Goal: Task Accomplishment & Management: Use online tool/utility

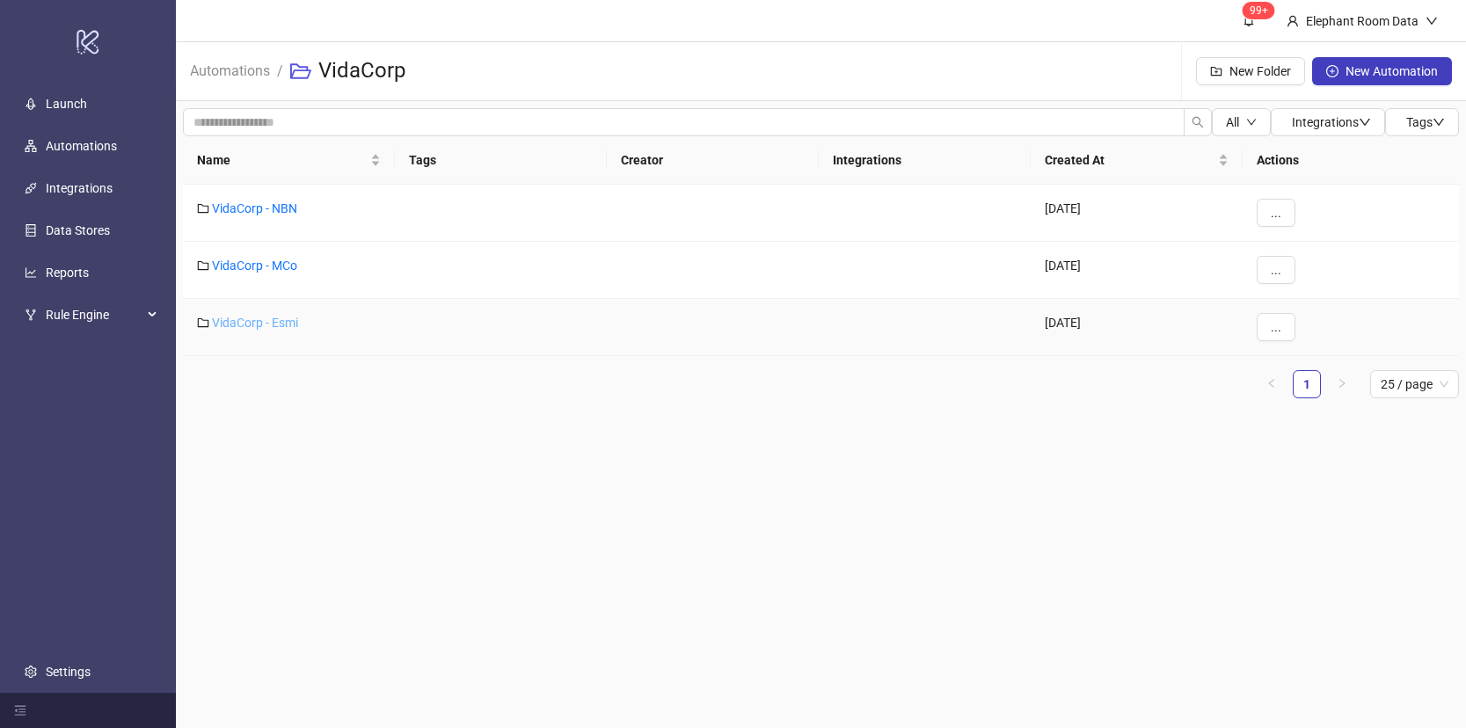
click at [247, 322] on link "VidaCorp - Esmi" at bounding box center [255, 323] width 86 height 14
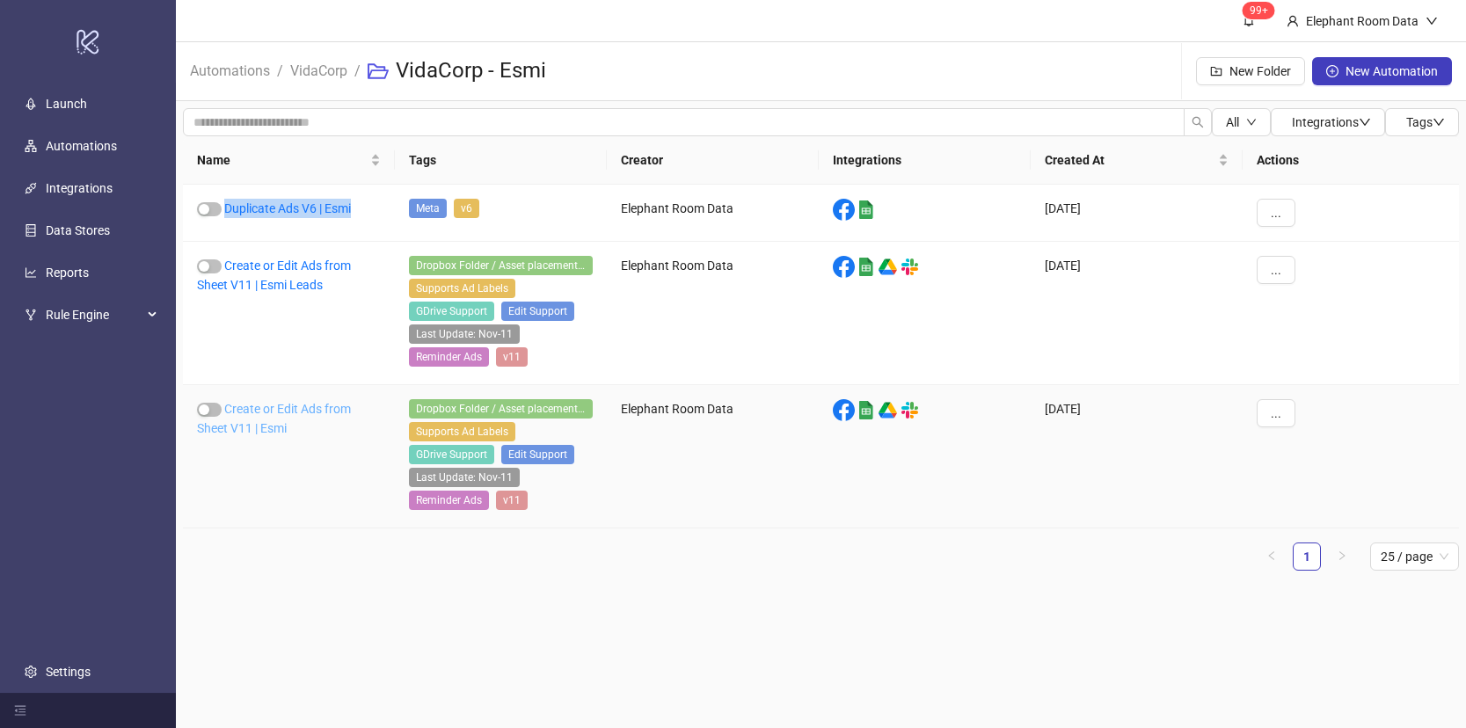
click at [291, 408] on link "Create or Edit Ads from Sheet V11 | Esmi" at bounding box center [274, 418] width 154 height 33
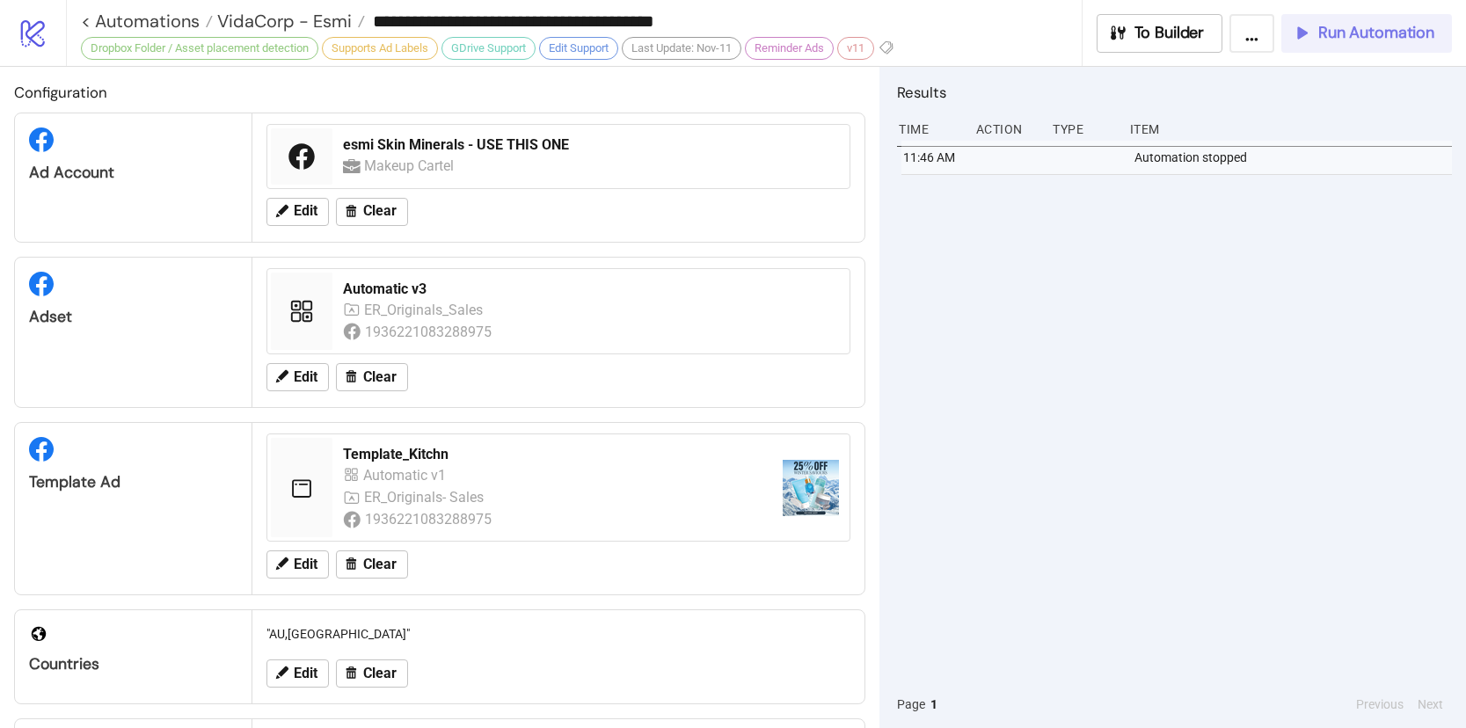
click at [1344, 40] on span "Run Automation" at bounding box center [1376, 33] width 116 height 20
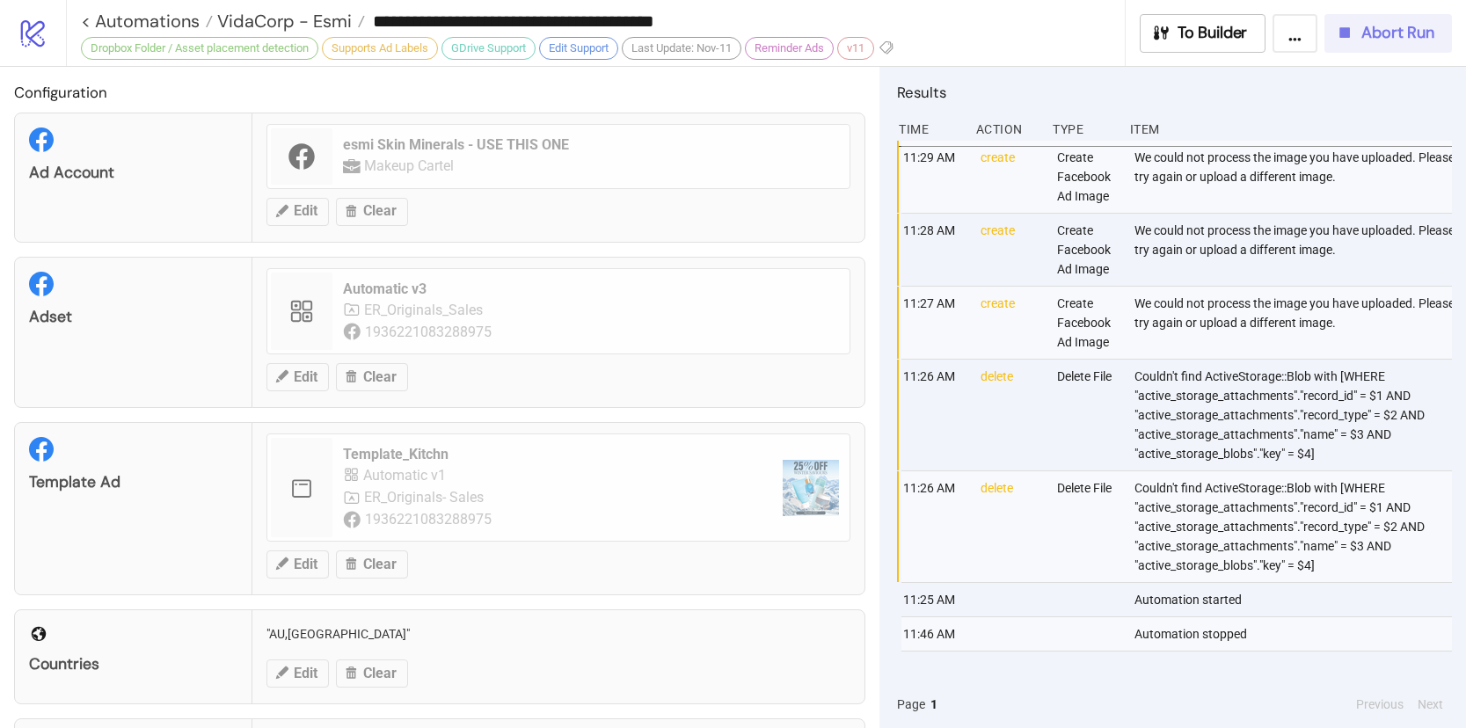
click at [1405, 35] on span "Abort Run" at bounding box center [1397, 33] width 73 height 20
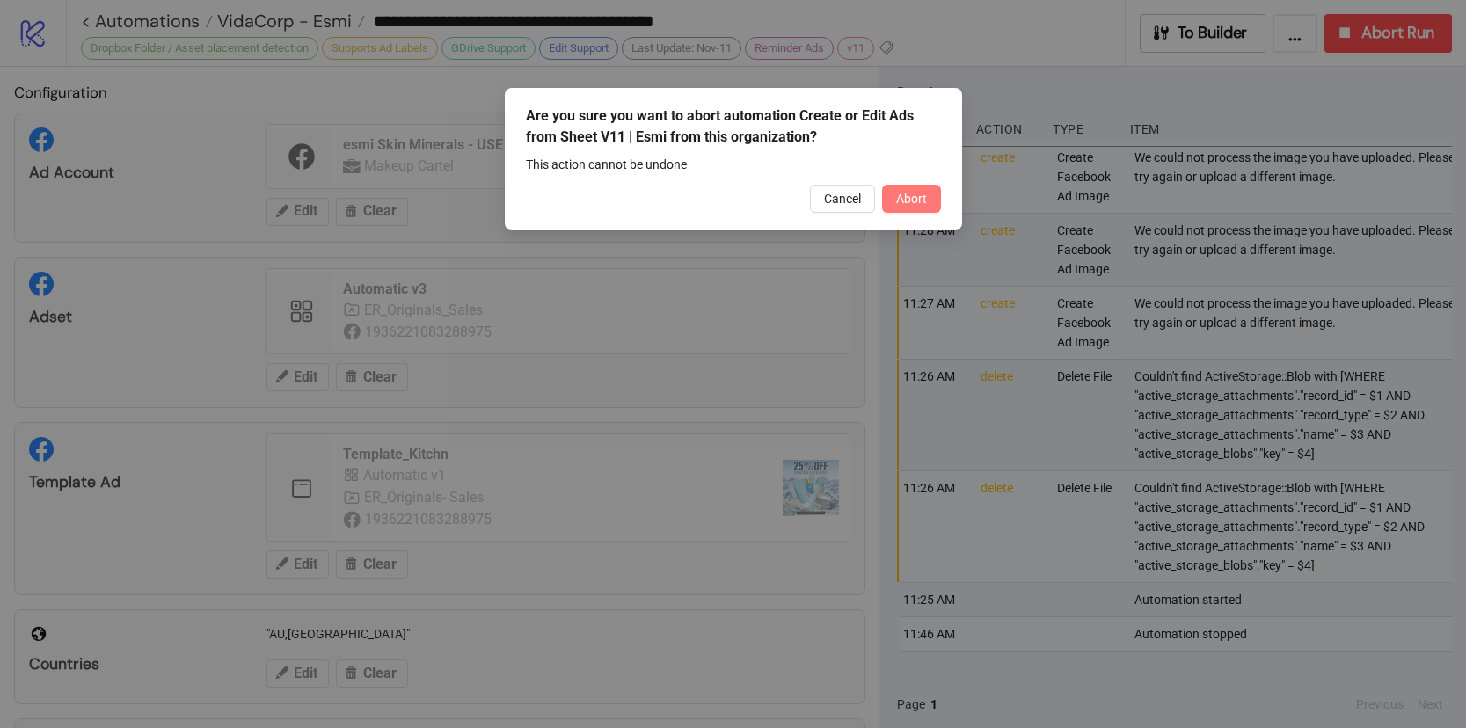
click at [915, 210] on button "Abort" at bounding box center [911, 199] width 59 height 28
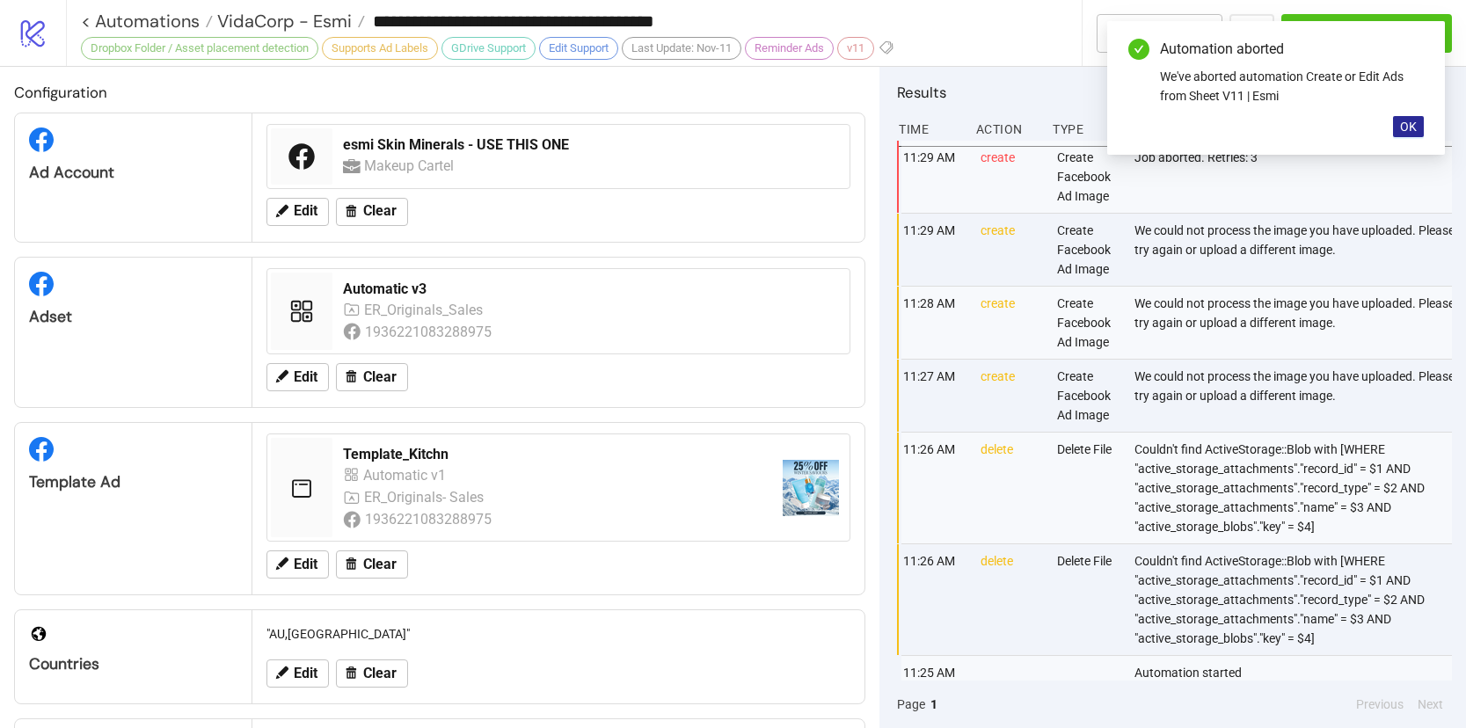
click at [1422, 126] on button "OK" at bounding box center [1408, 126] width 31 height 21
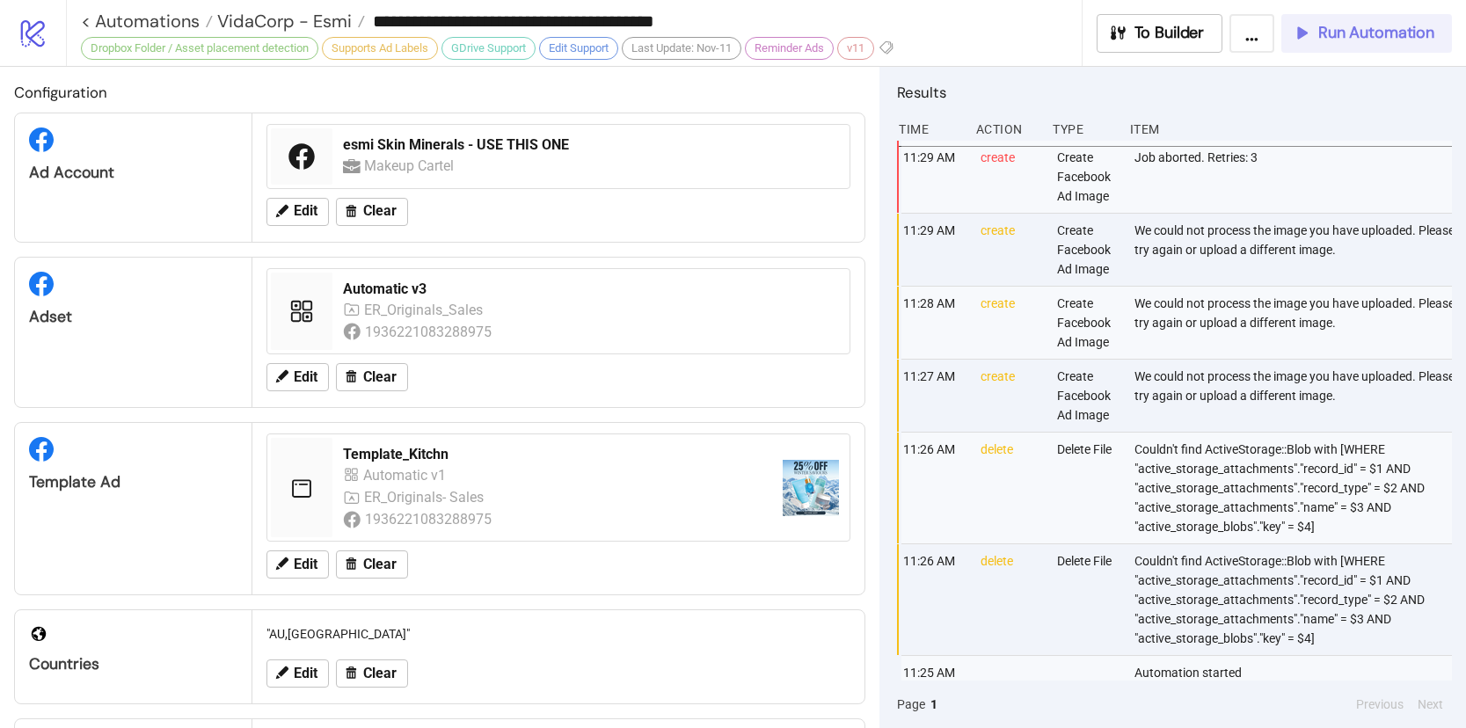
click at [1386, 39] on span "Run Automation" at bounding box center [1376, 33] width 116 height 20
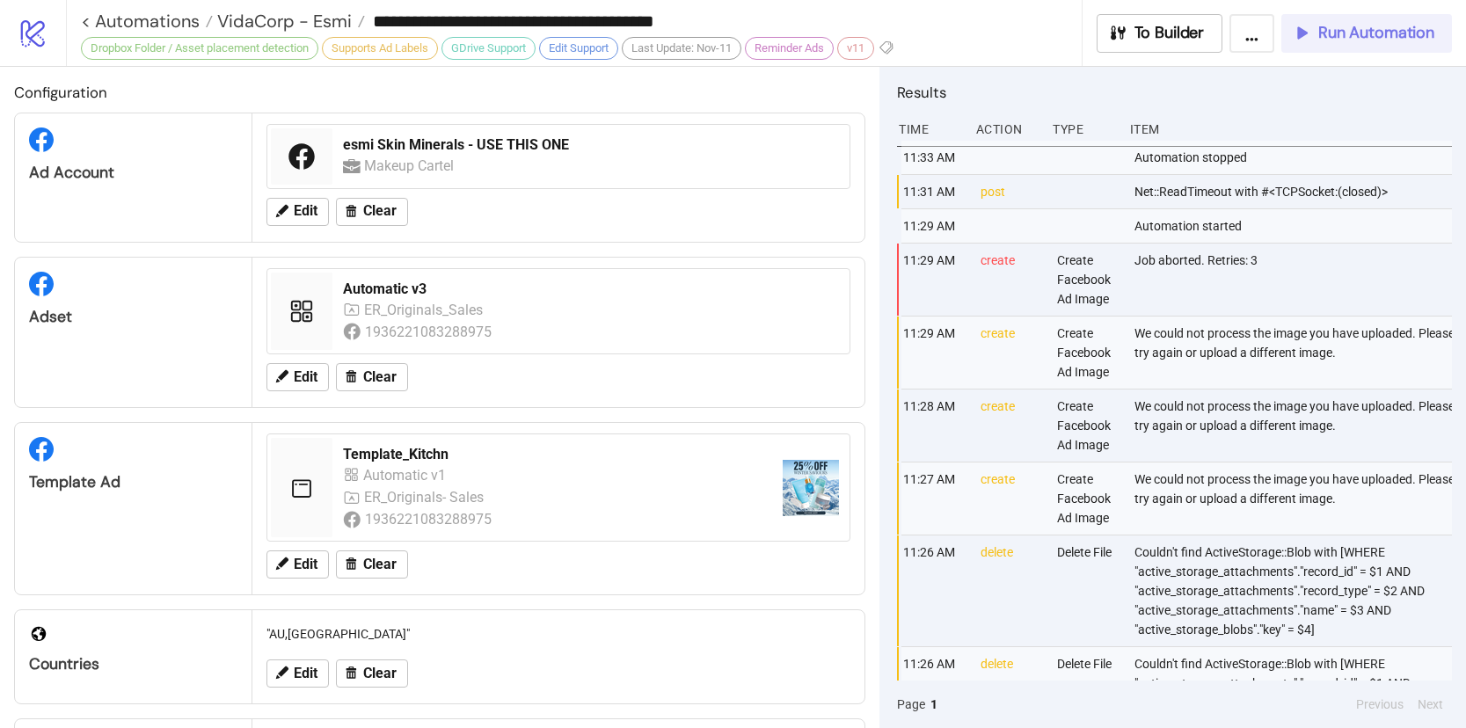
click at [1324, 42] on span "Run Automation" at bounding box center [1376, 33] width 116 height 20
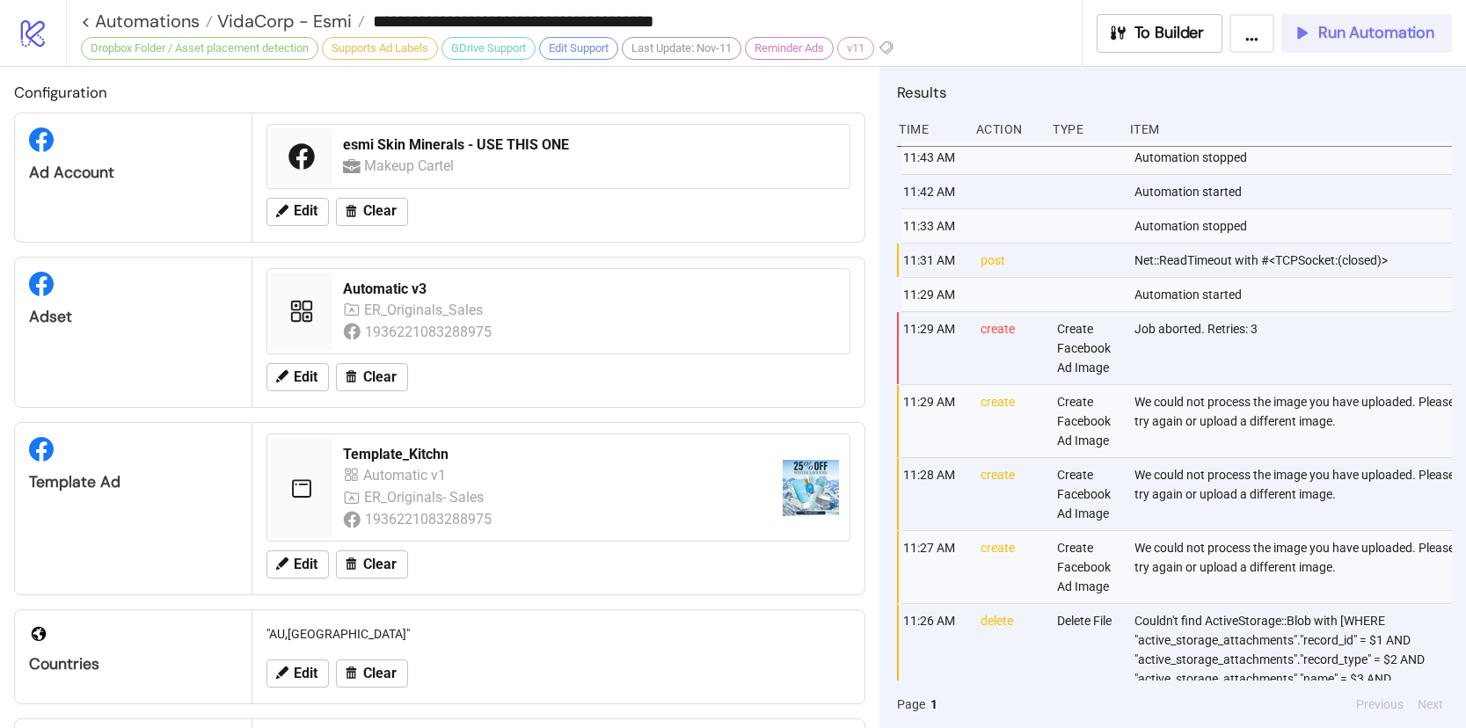
click at [1339, 40] on span "Run Automation" at bounding box center [1376, 33] width 116 height 20
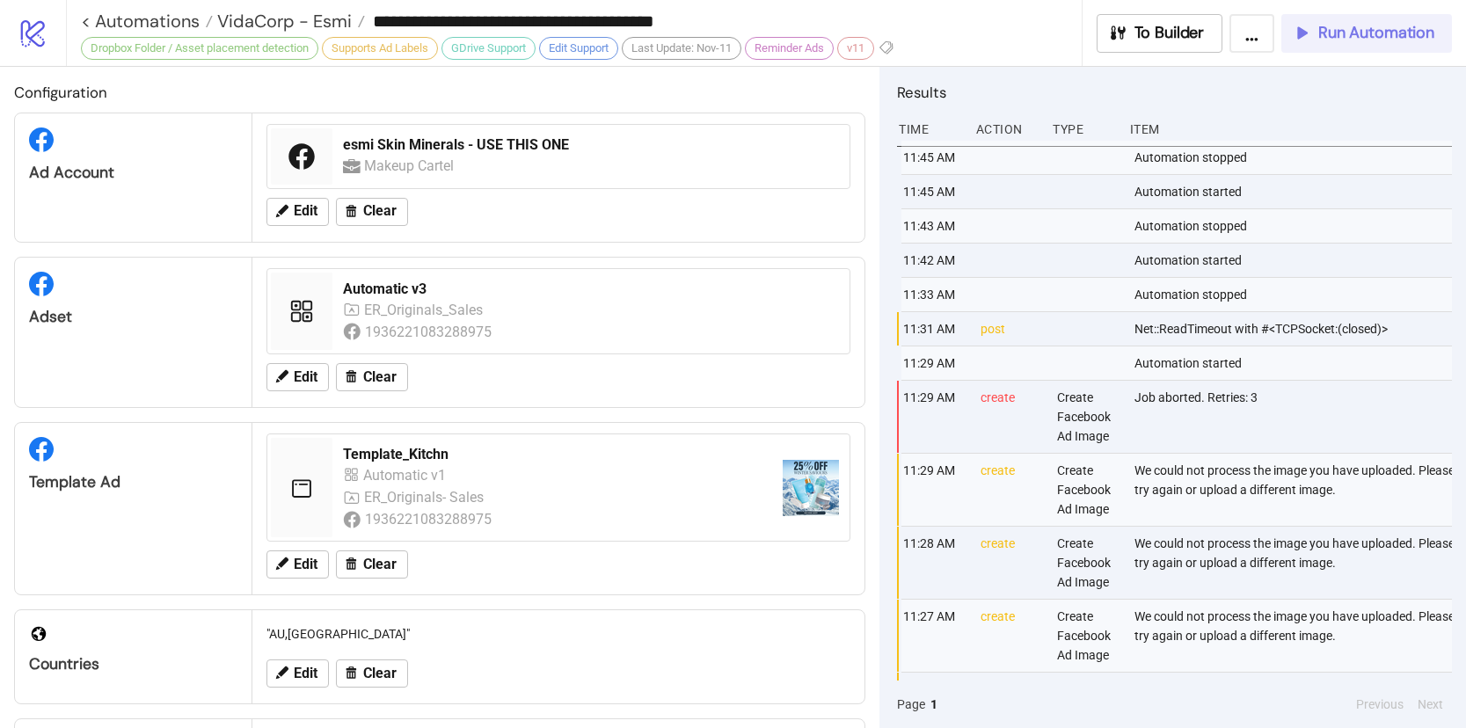
click at [1329, 40] on span "Run Automation" at bounding box center [1376, 33] width 116 height 20
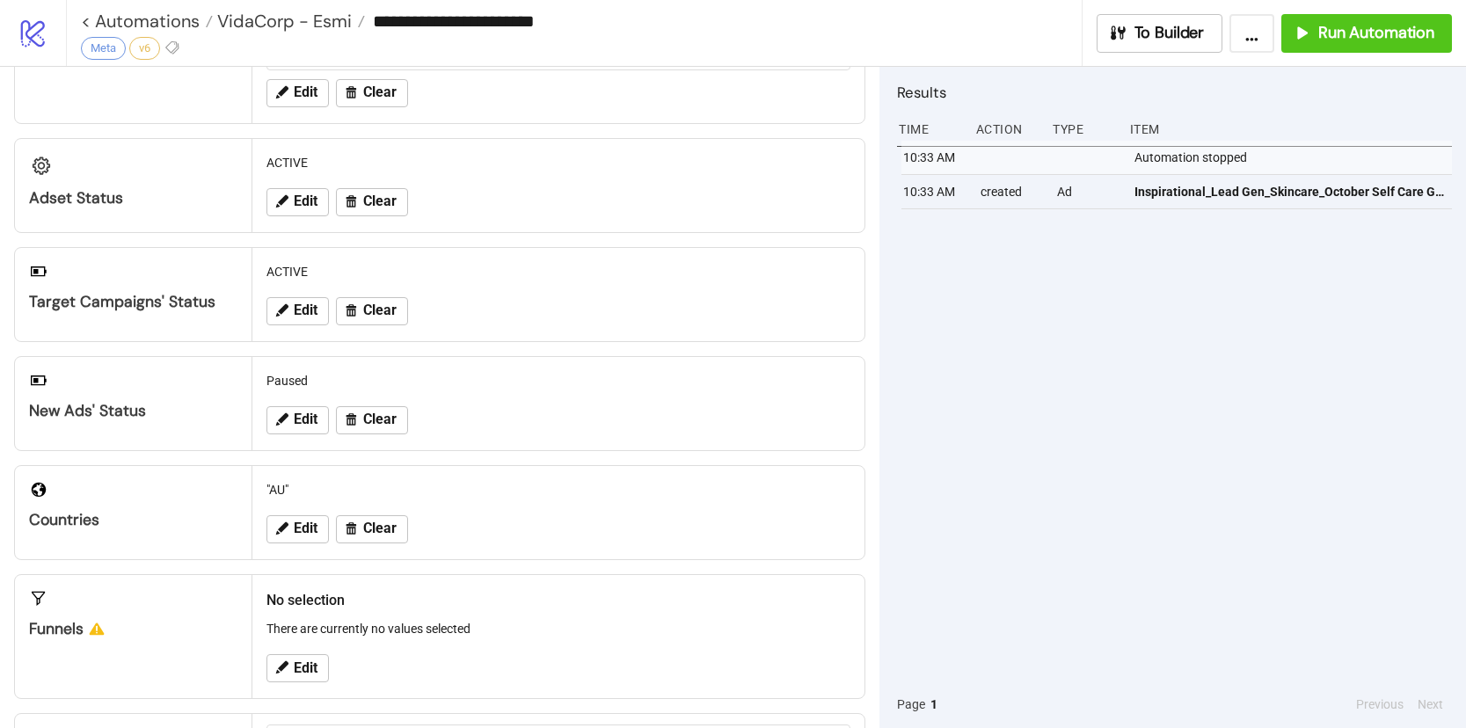
scroll to position [20, 0]
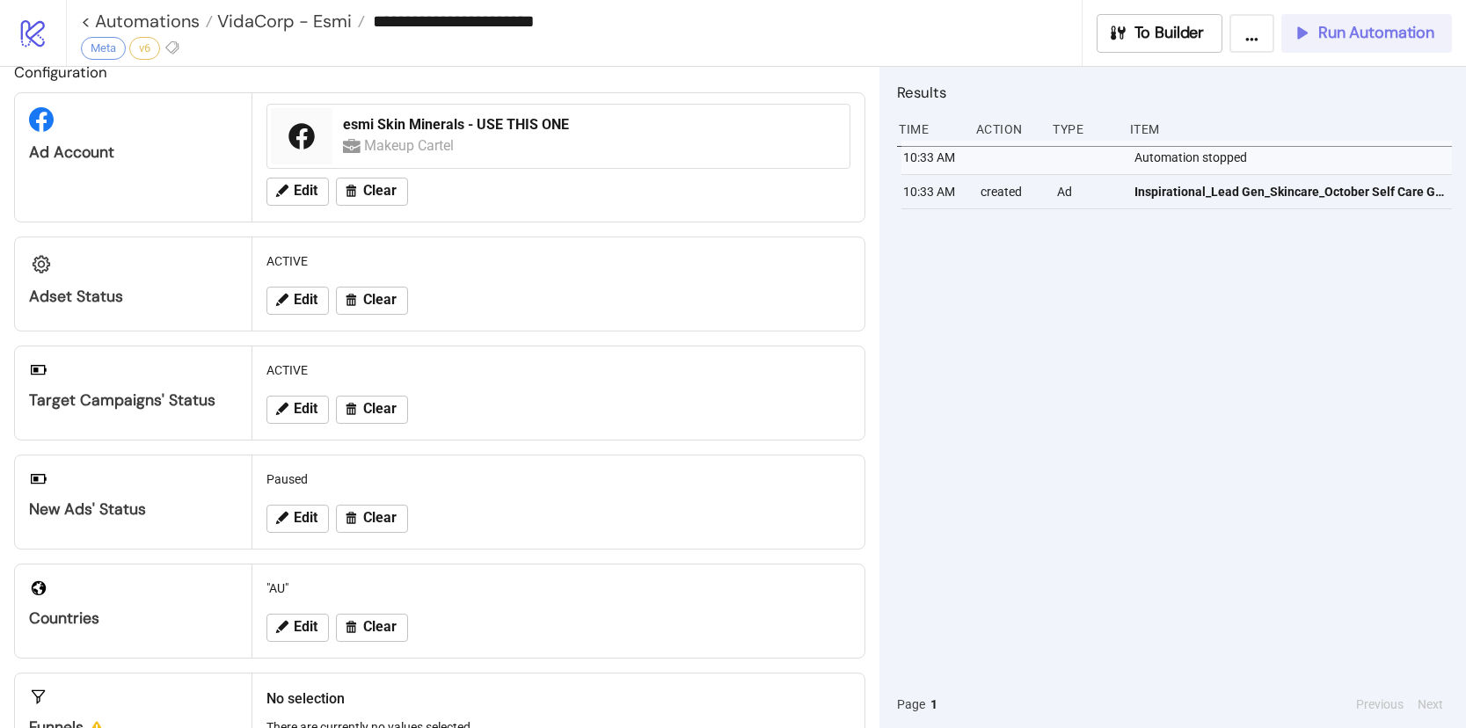
click at [1298, 39] on icon "button" at bounding box center [1300, 33] width 17 height 17
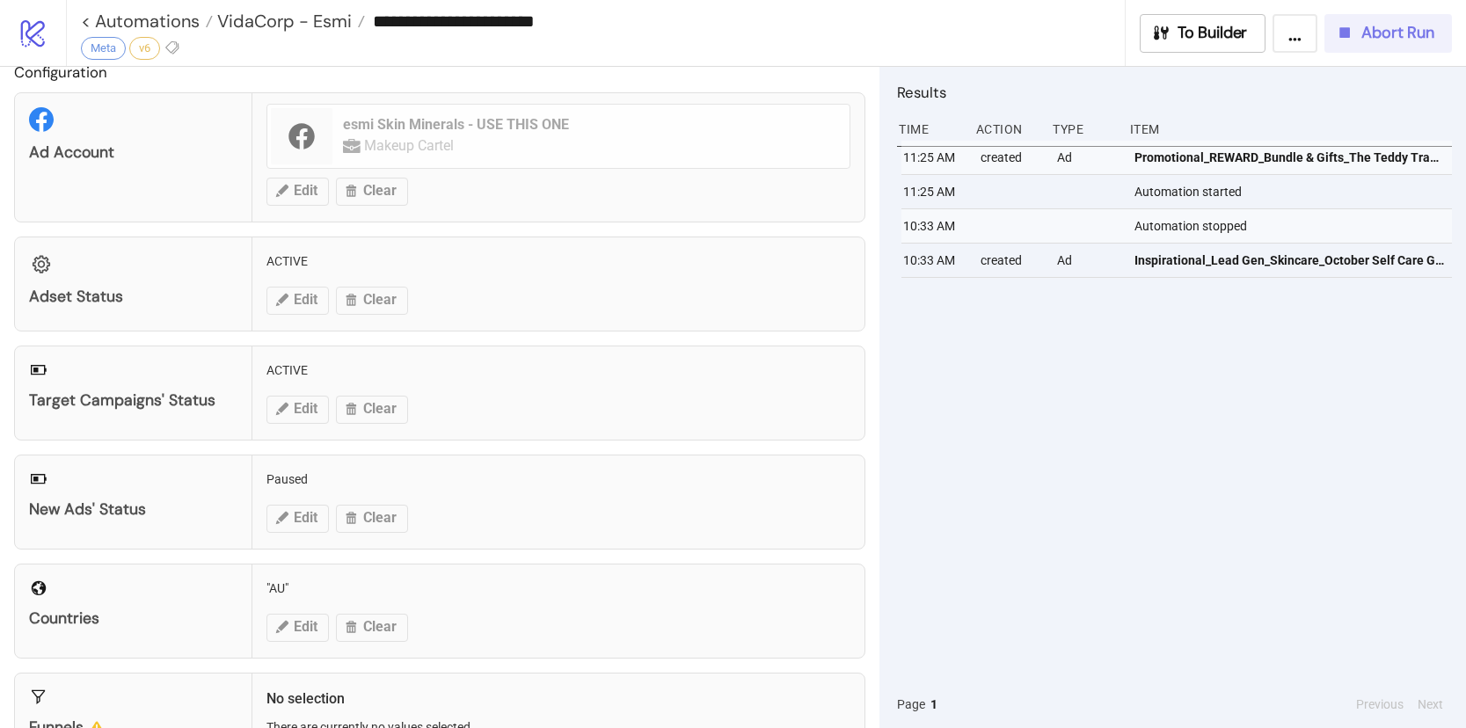
click at [1383, 41] on span "Abort Run" at bounding box center [1397, 33] width 73 height 20
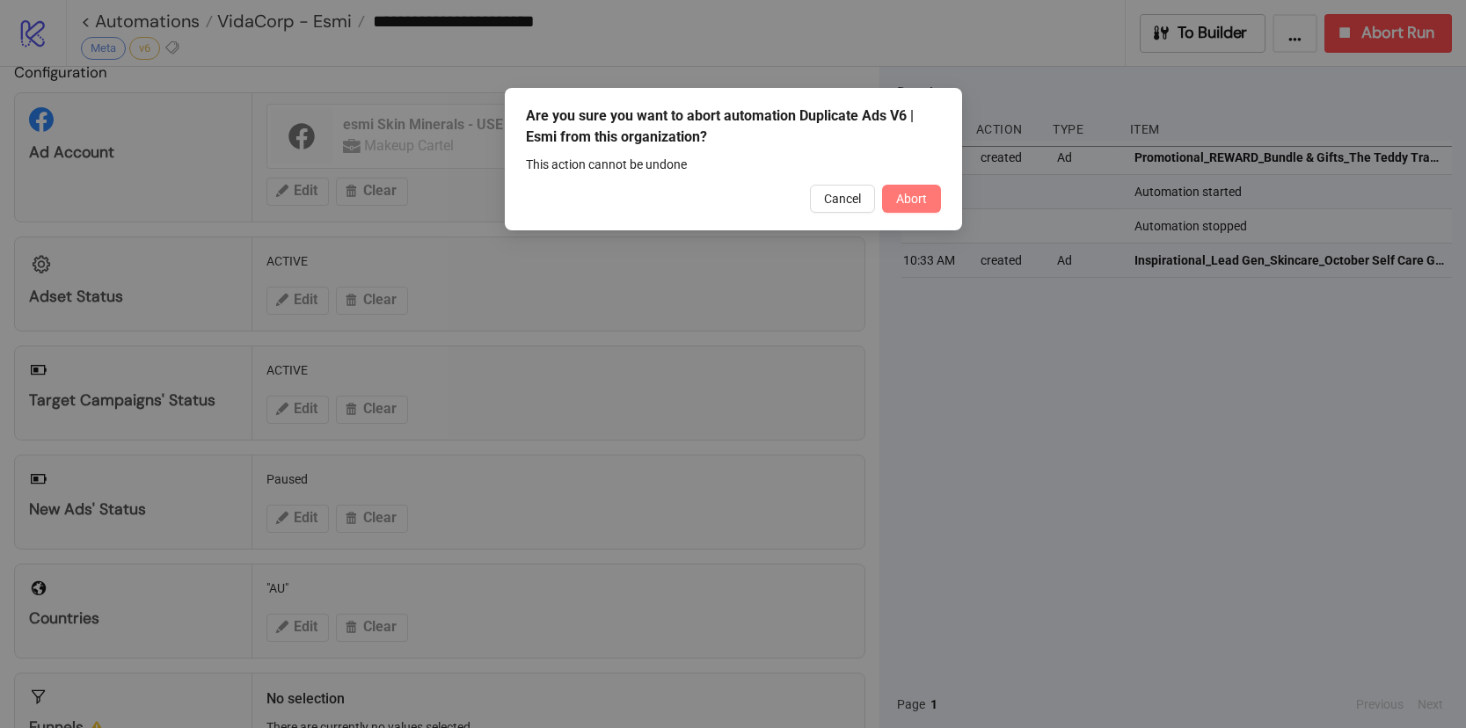
click at [900, 207] on button "Abort" at bounding box center [911, 199] width 59 height 28
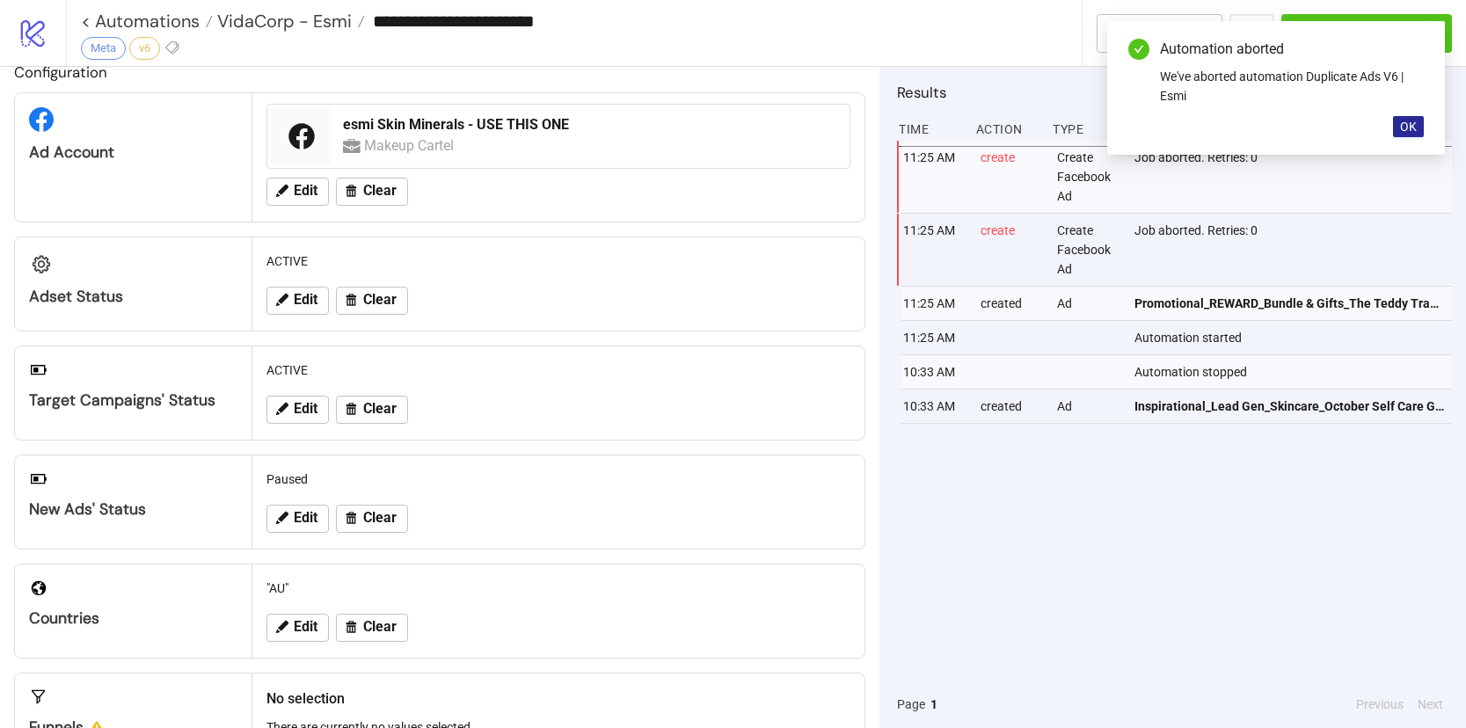
click at [1395, 131] on button "OK" at bounding box center [1408, 126] width 31 height 21
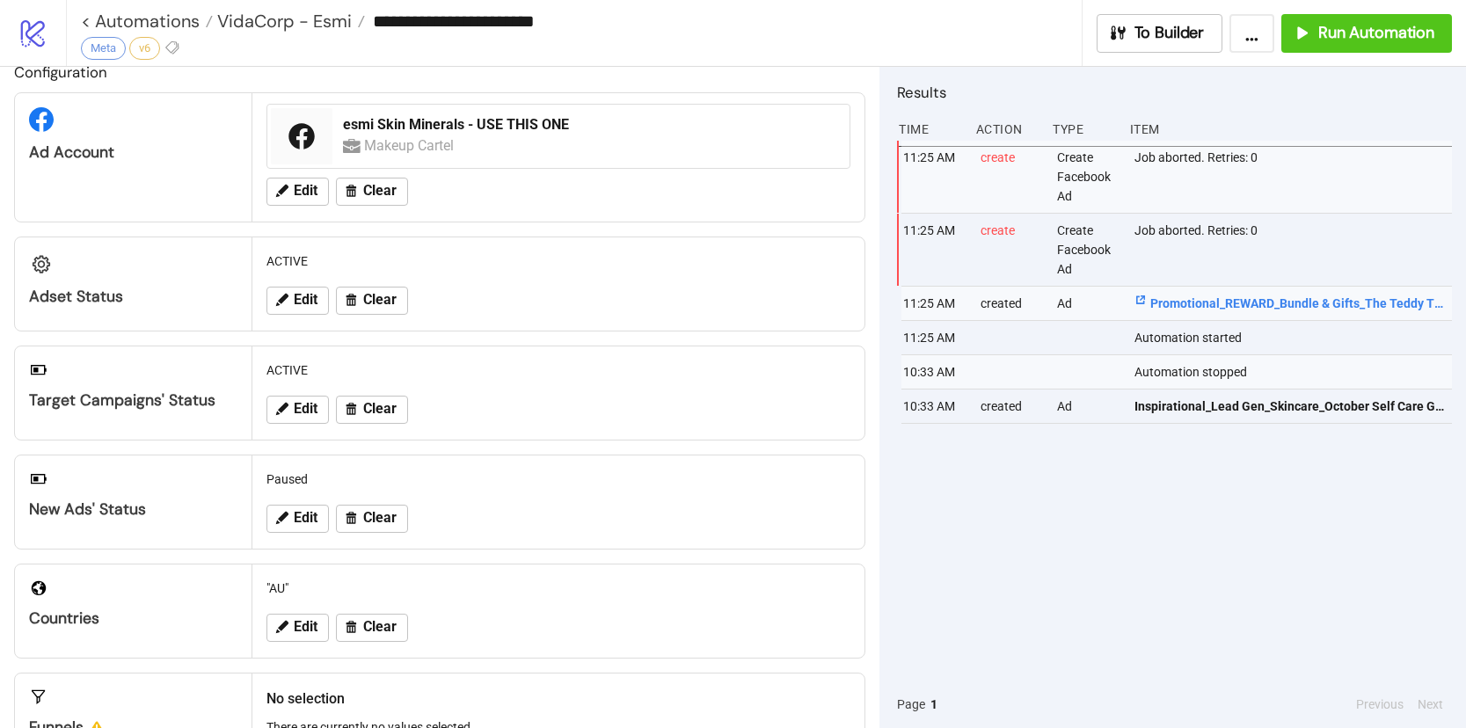
click at [1145, 302] on icon at bounding box center [1140, 300] width 12 height 12
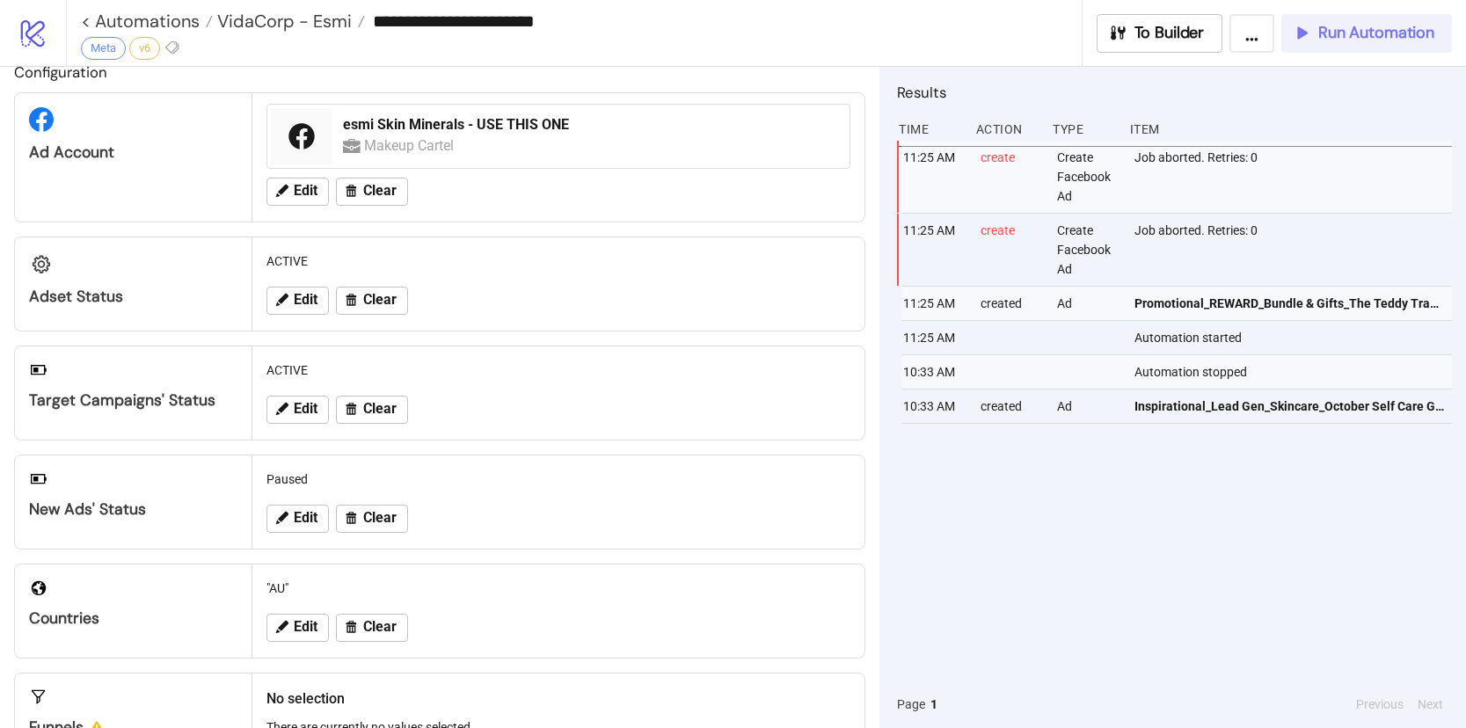
click at [1370, 39] on span "Run Automation" at bounding box center [1376, 33] width 116 height 20
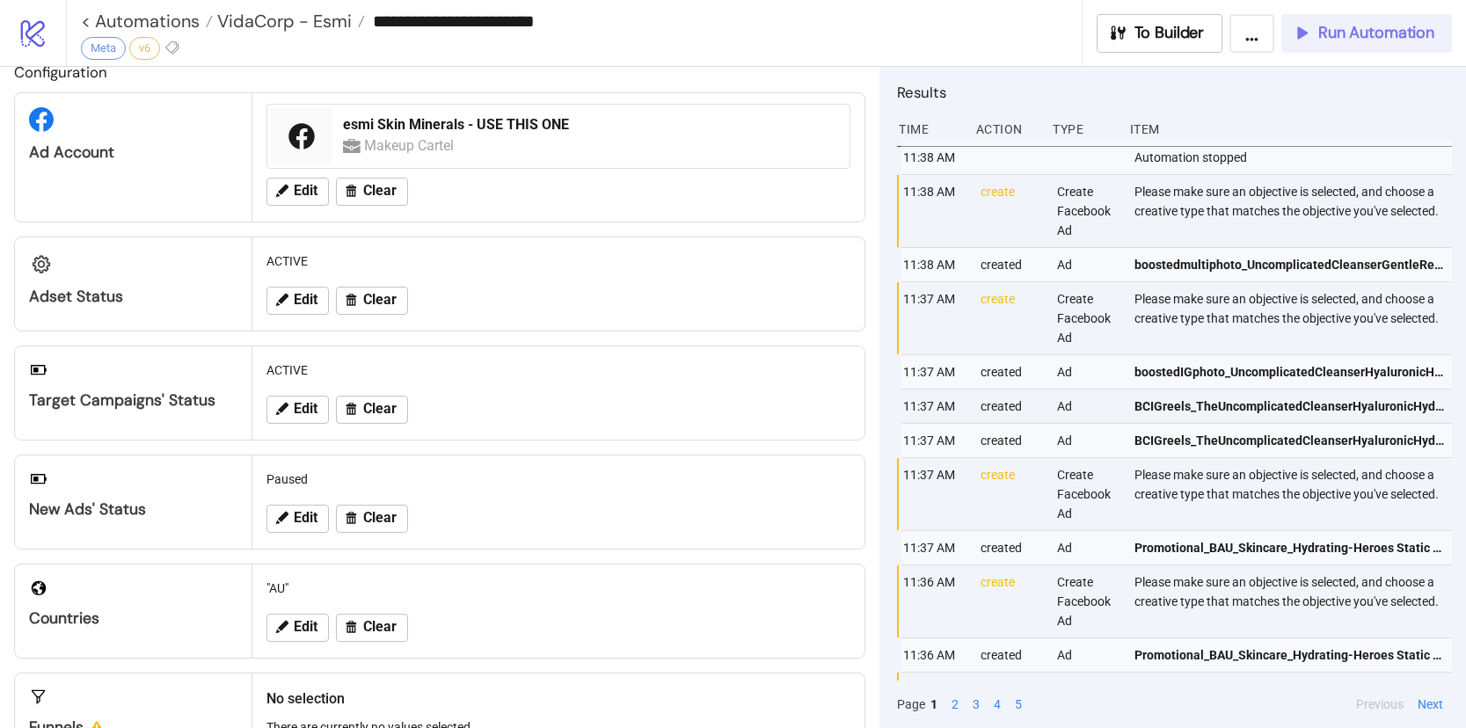
click at [1366, 35] on span "Run Automation" at bounding box center [1376, 33] width 116 height 20
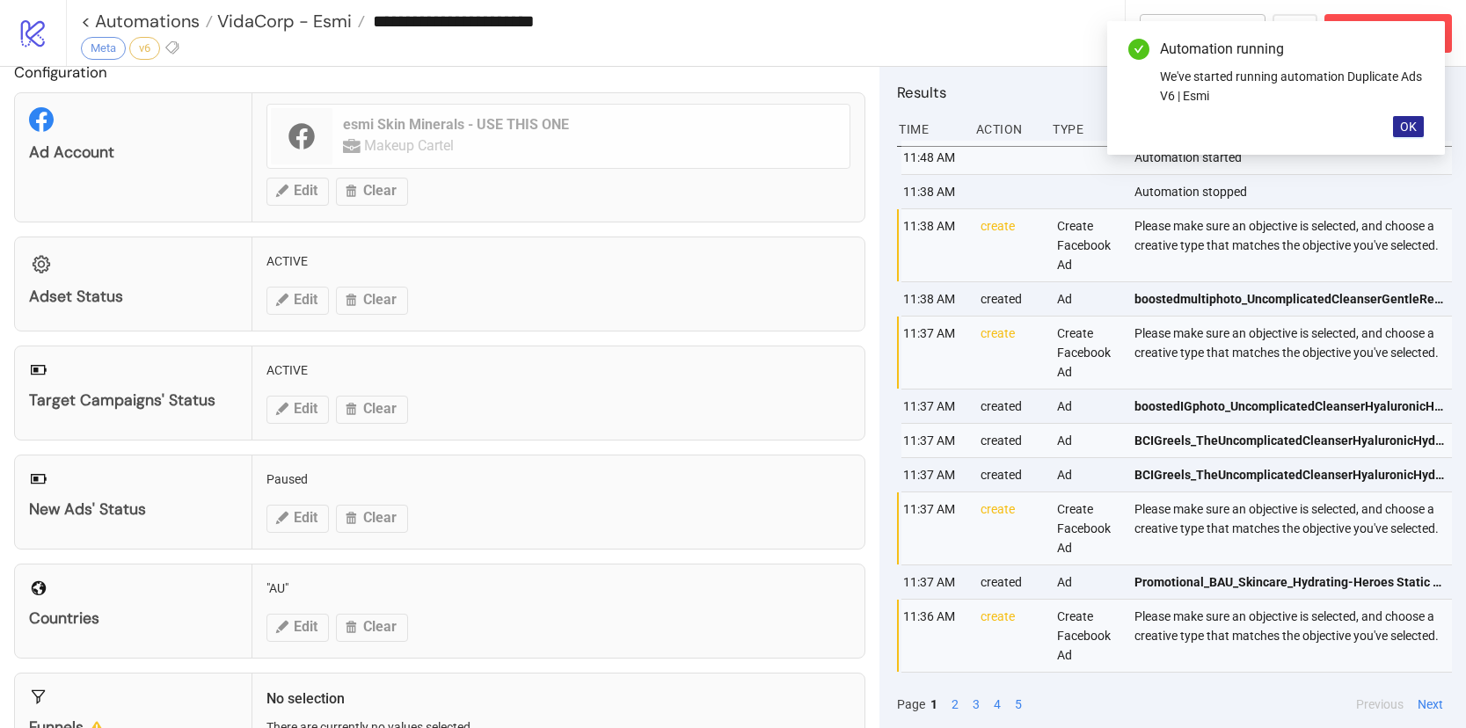
click at [1403, 129] on span "OK" at bounding box center [1408, 127] width 17 height 14
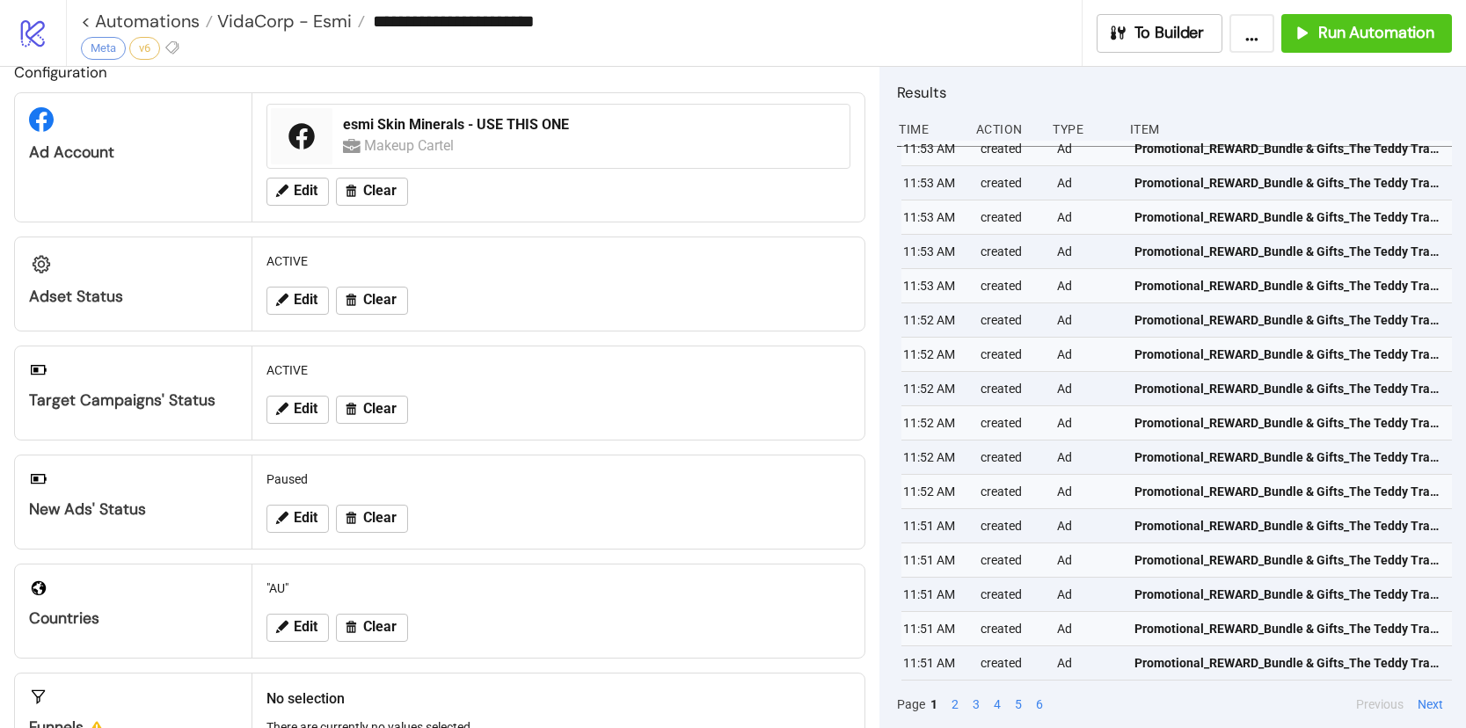
scroll to position [59, 0]
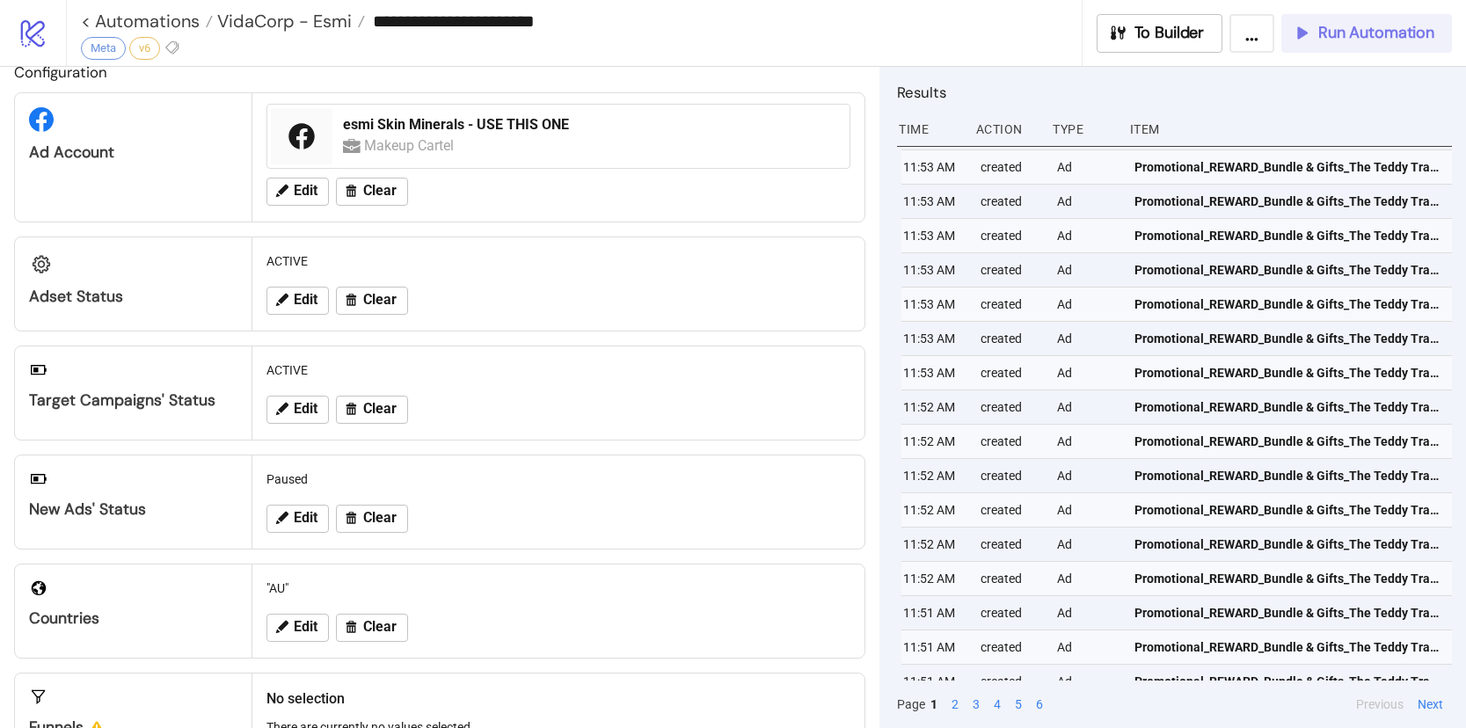
click at [1401, 43] on button "Run Automation" at bounding box center [1366, 33] width 171 height 39
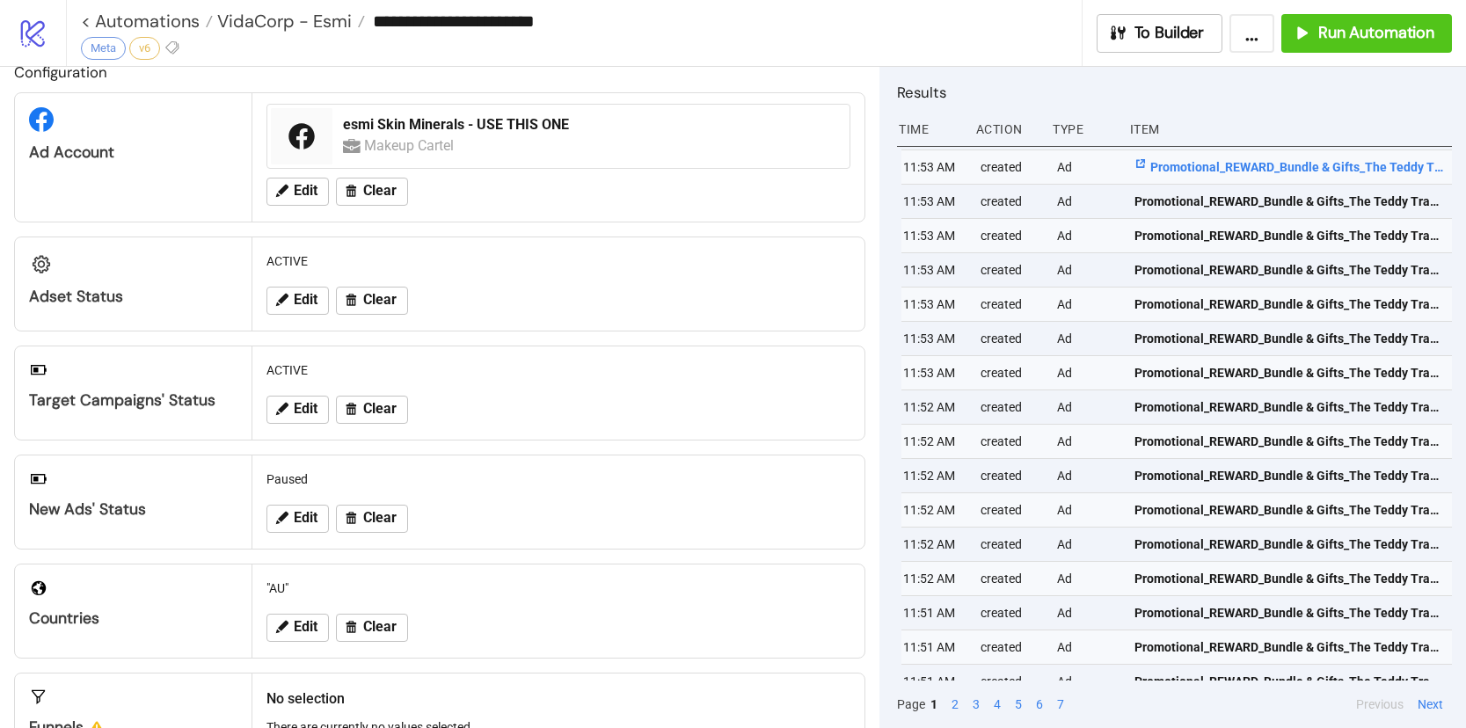
scroll to position [0, 0]
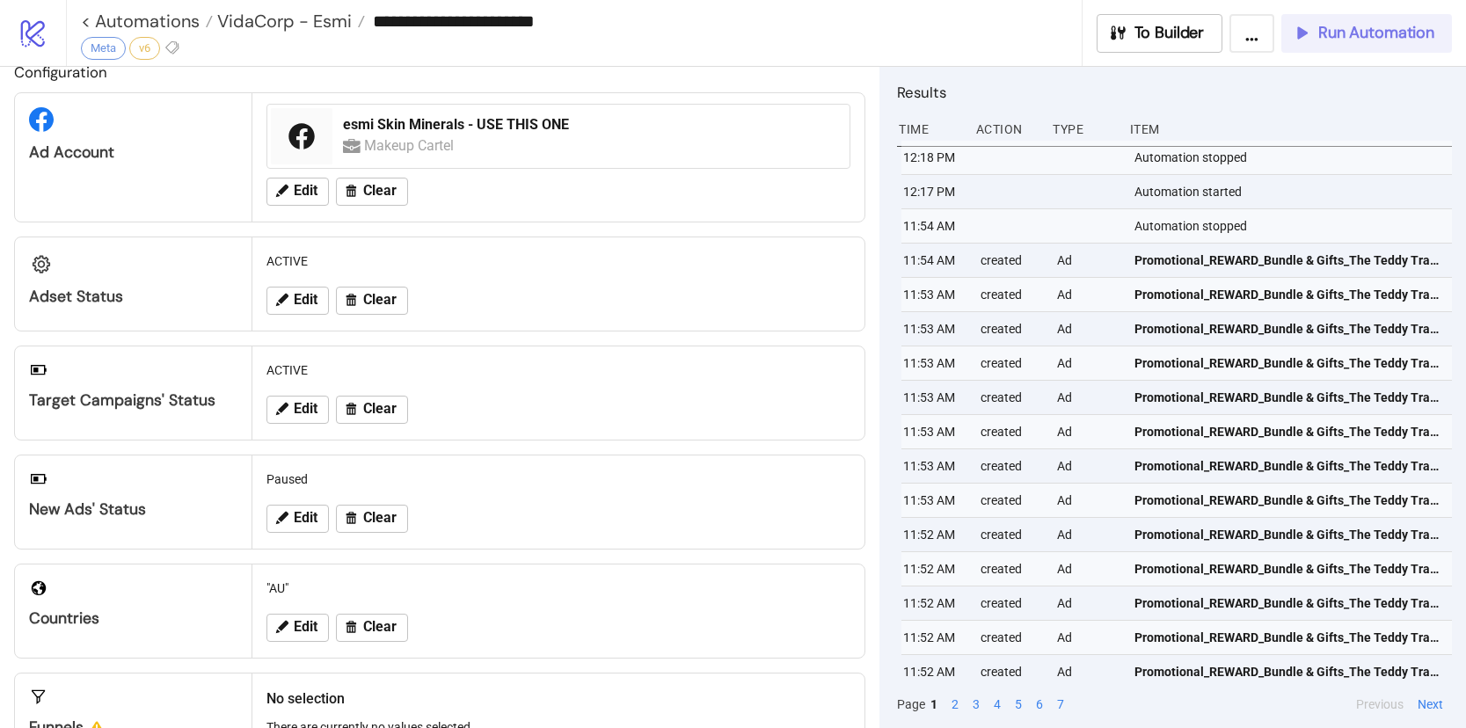
click at [1372, 35] on span "Run Automation" at bounding box center [1376, 33] width 116 height 20
click at [1321, 30] on span "Run Automation" at bounding box center [1376, 33] width 116 height 20
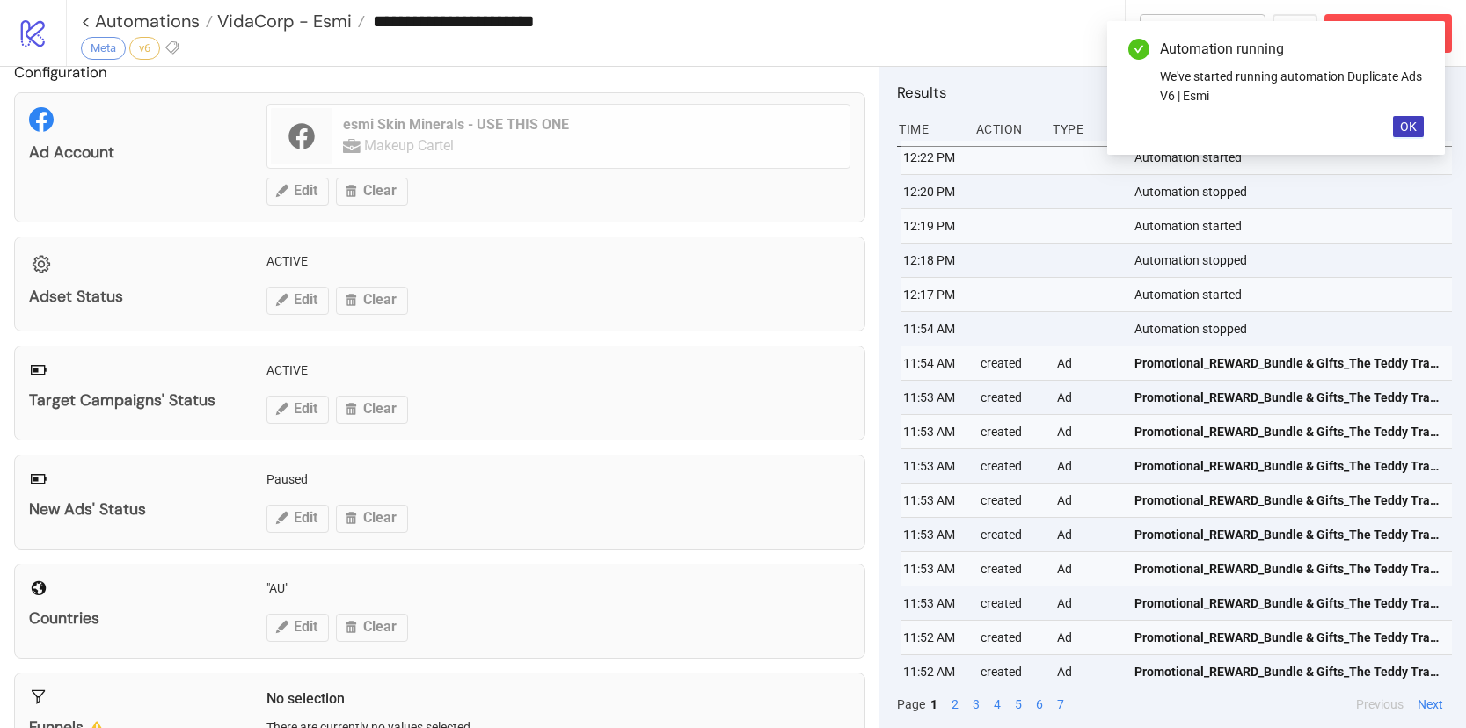
drag, startPoint x: 1402, startPoint y: 132, endPoint x: 1404, endPoint y: 141, distance: 9.0
click at [1403, 133] on span "OK" at bounding box center [1408, 127] width 17 height 14
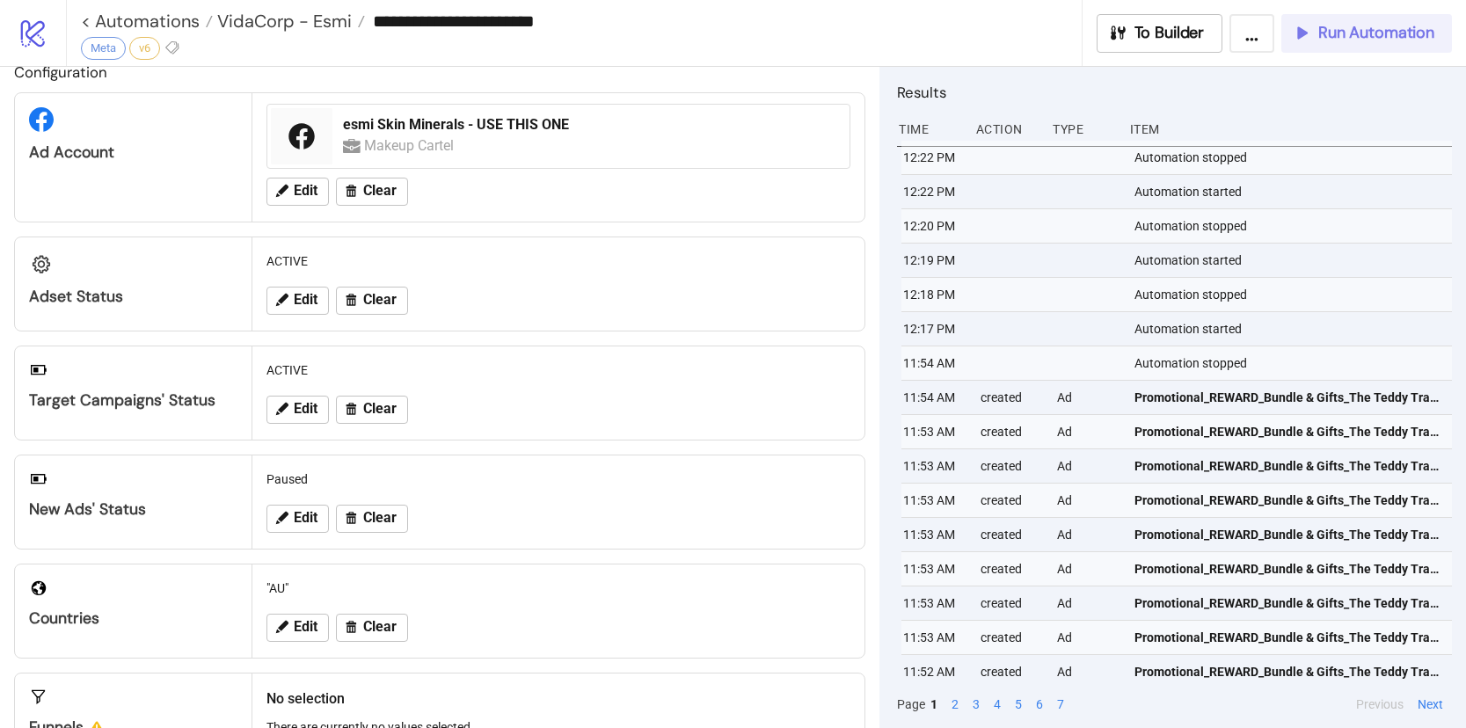
click at [1299, 38] on icon "button" at bounding box center [1300, 33] width 17 height 17
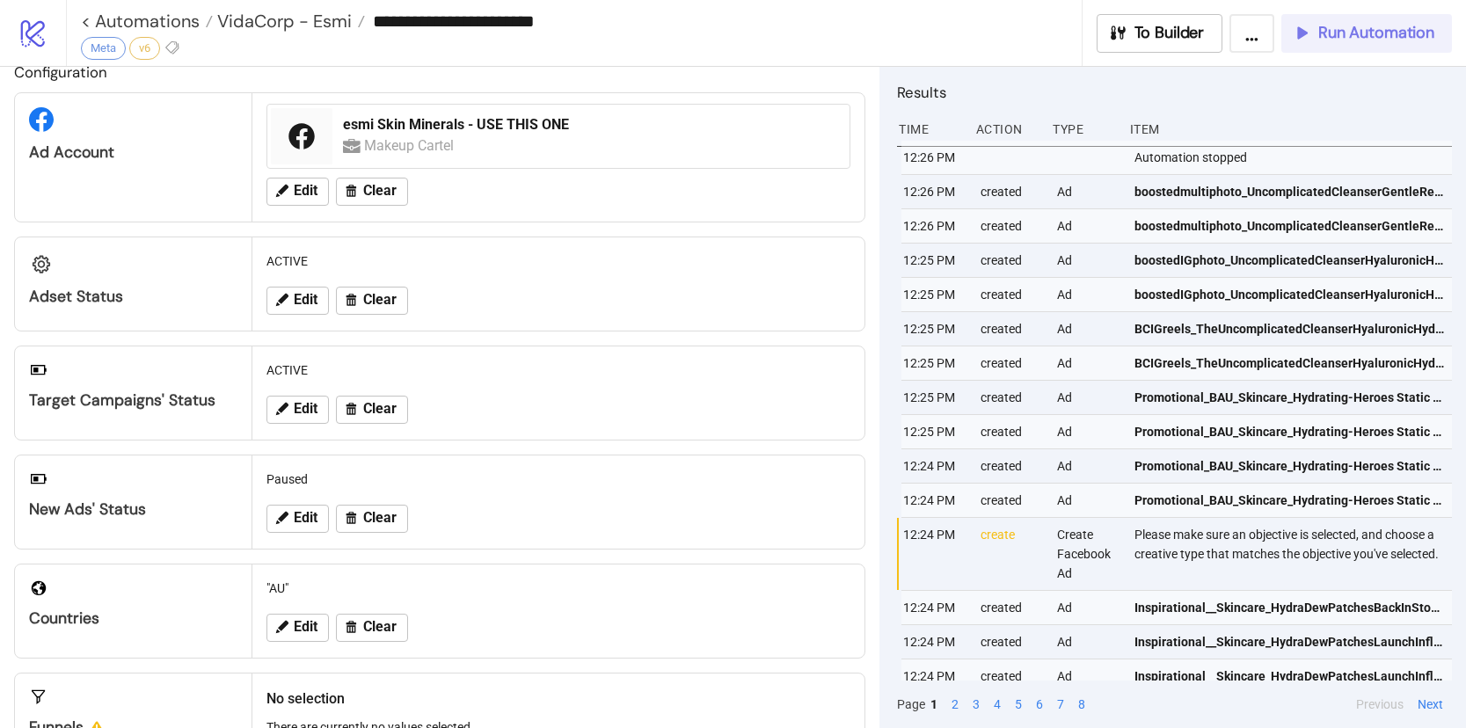
click at [662, 75] on h2 "Configuration" at bounding box center [439, 72] width 851 height 23
click at [1387, 41] on span "Run Automation" at bounding box center [1376, 33] width 116 height 20
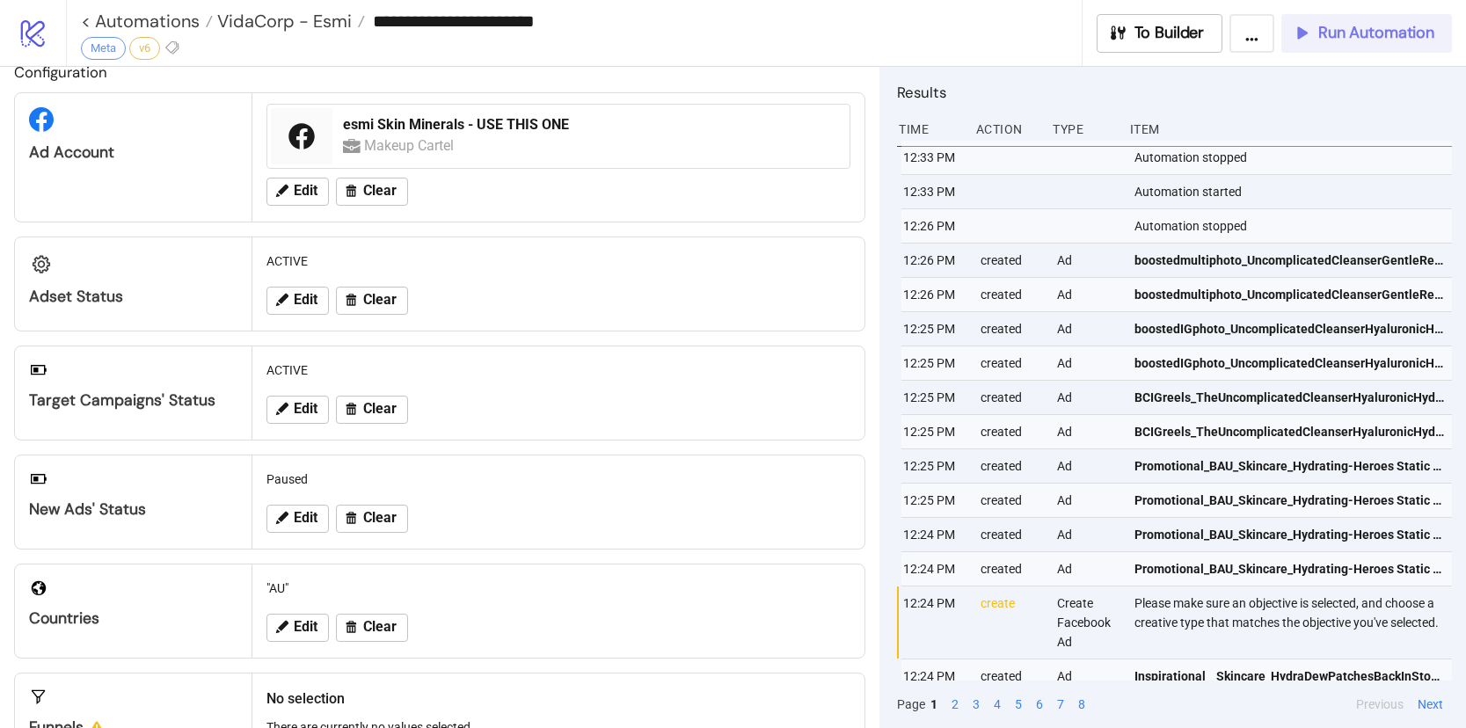
scroll to position [15, 0]
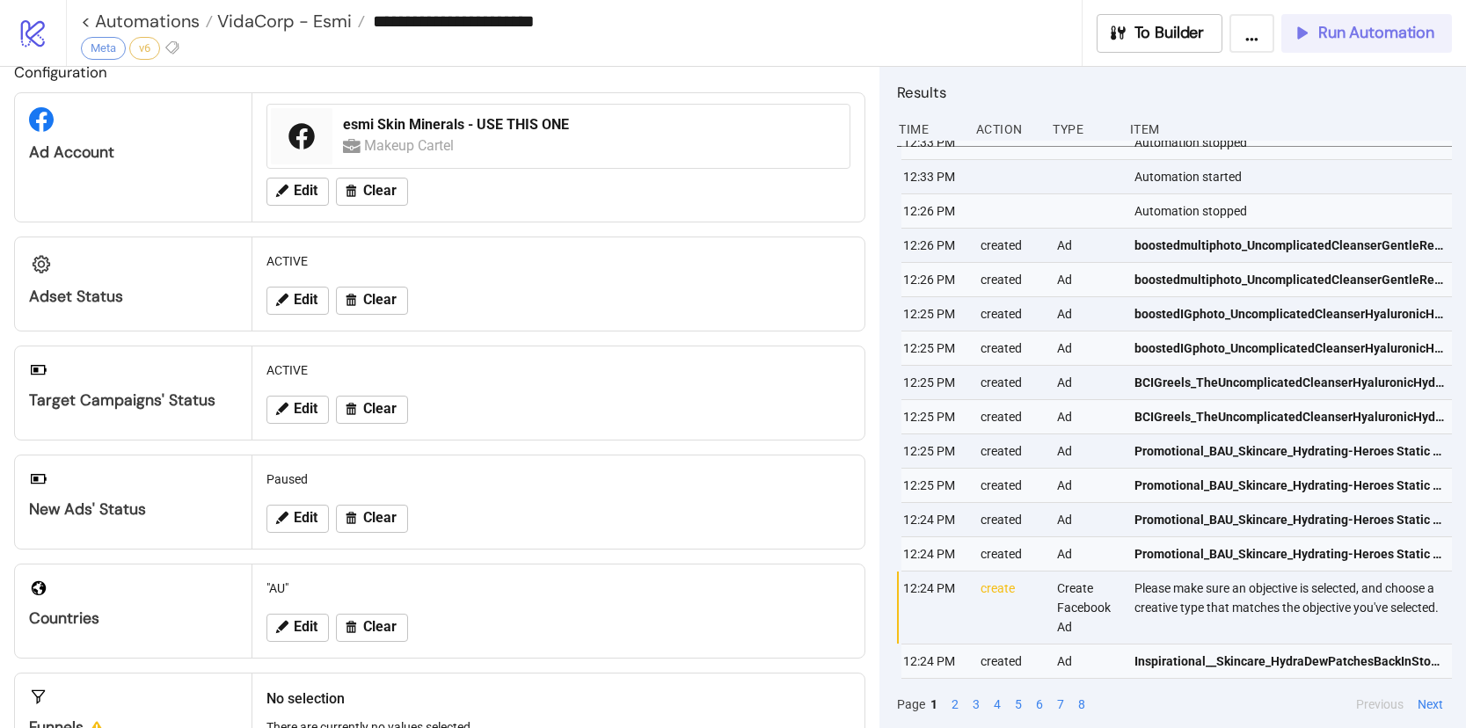
click at [1386, 36] on span "Run Automation" at bounding box center [1376, 33] width 116 height 20
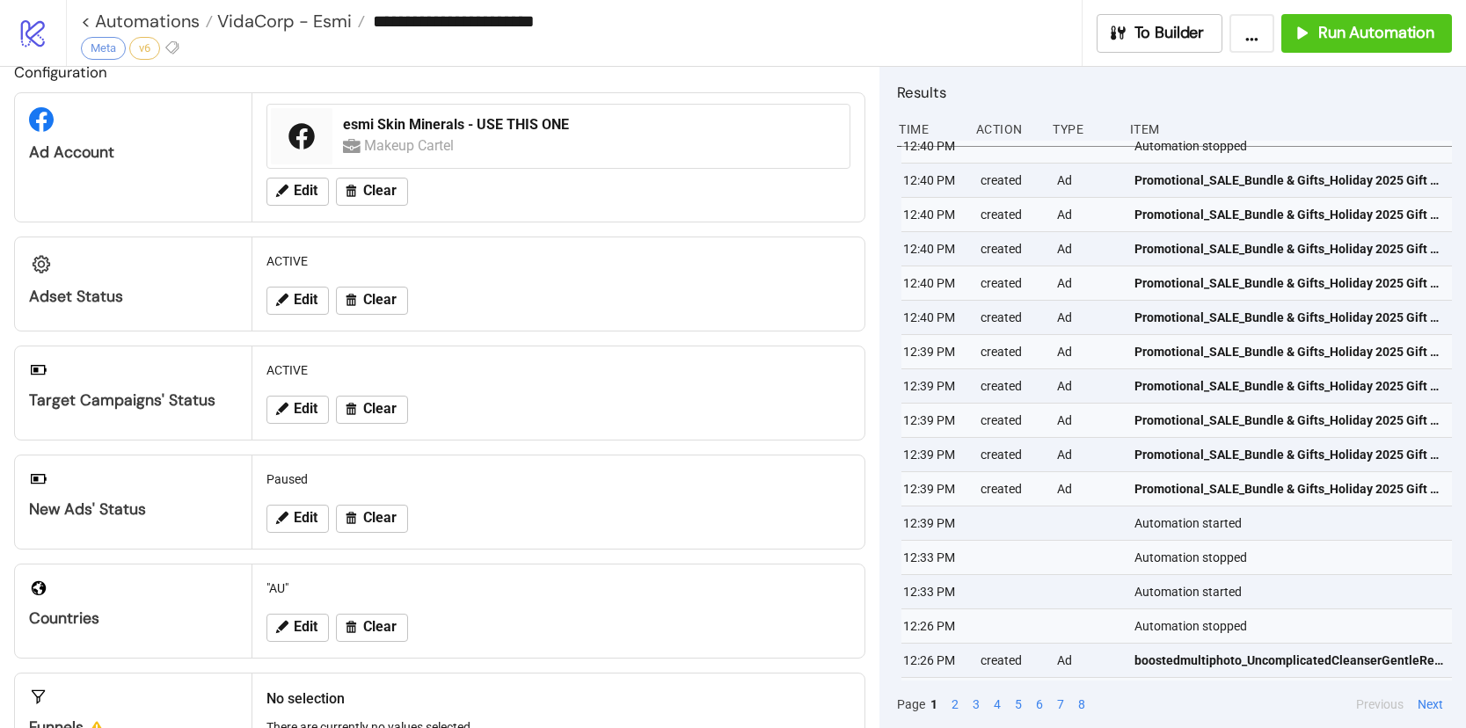
scroll to position [0, 0]
